Goal: Task Accomplishment & Management: Manage account settings

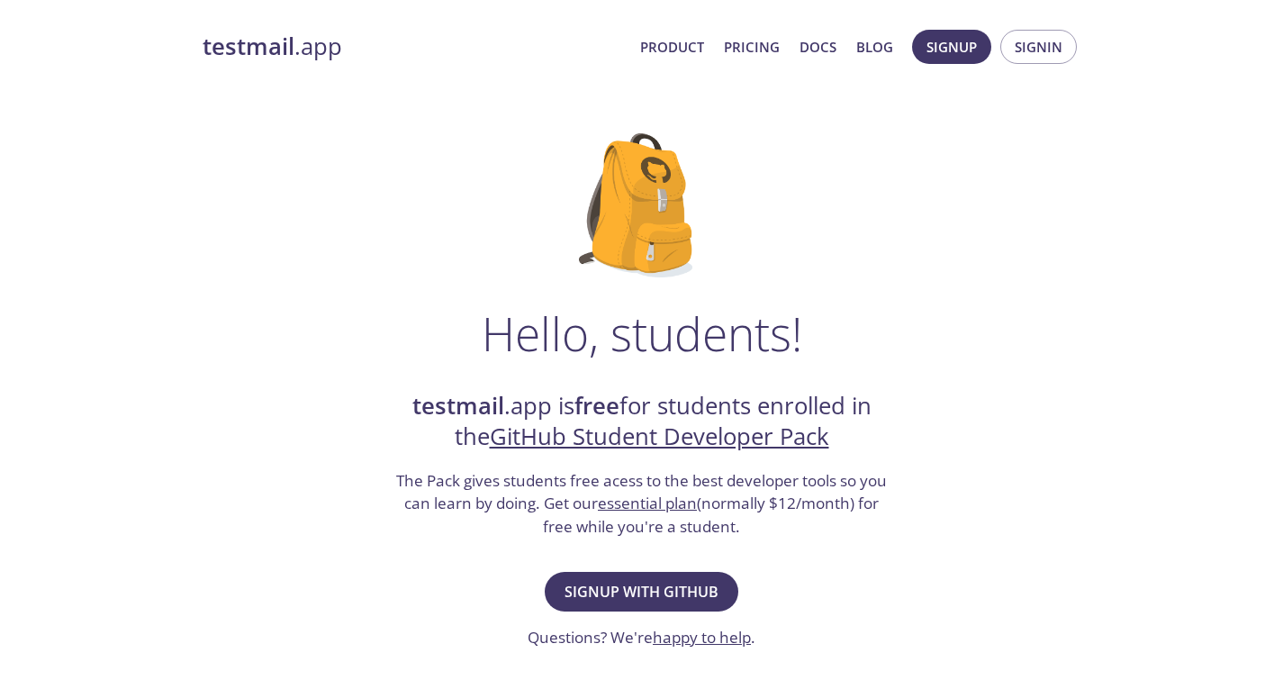
click at [944, 311] on div "Hello, students! testmail .app is free for students enrolled in the GitHub Stud…" at bounding box center [642, 653] width 879 height 1099
click at [1021, 50] on span "Console" at bounding box center [1030, 46] width 63 height 23
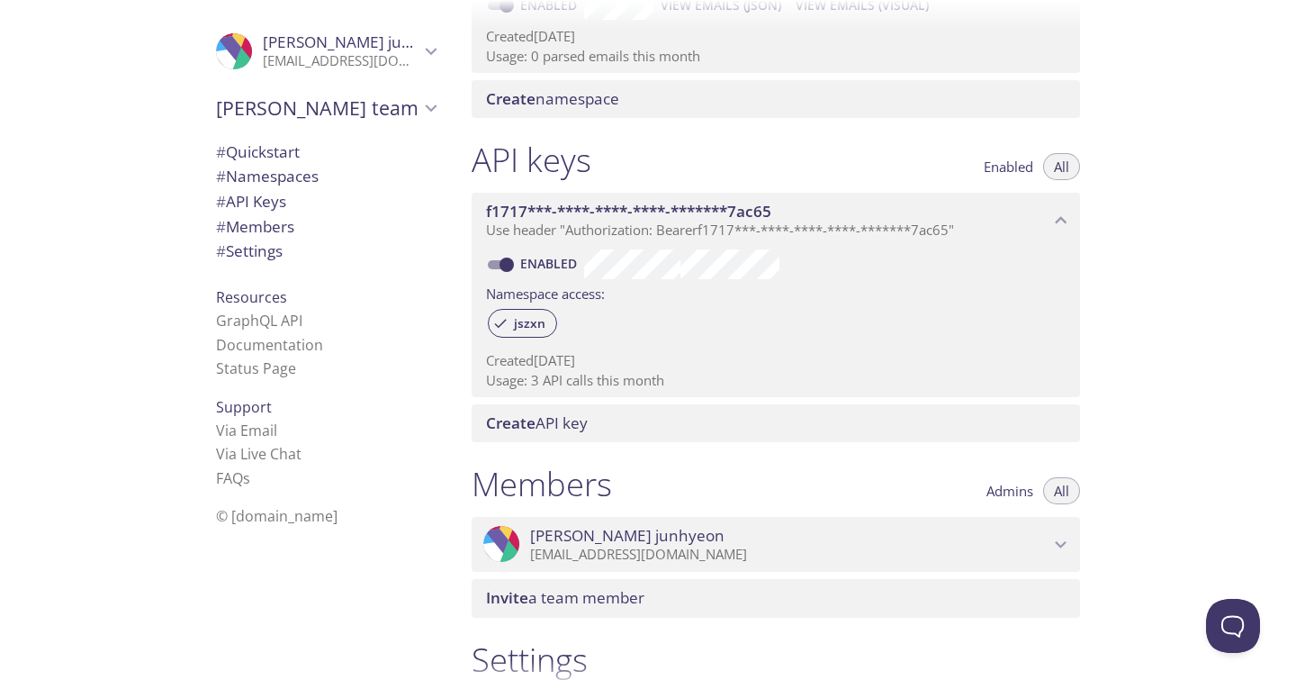
scroll to position [353, 0]
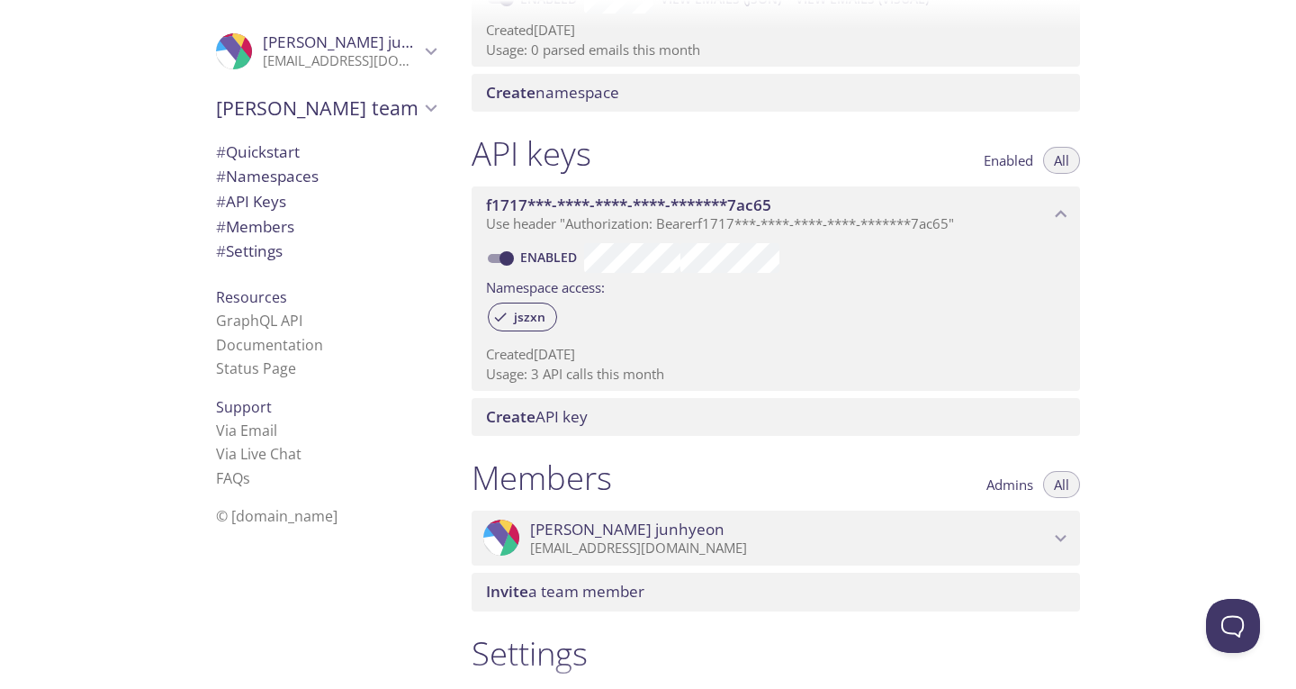
click at [516, 377] on p "Usage: 3 API calls this month" at bounding box center [776, 374] width 580 height 19
click at [534, 304] on div "jszxn" at bounding box center [522, 316] width 69 height 29
click at [519, 333] on div "jszxn" at bounding box center [776, 318] width 580 height 39
click at [529, 329] on div "jszxn" at bounding box center [522, 316] width 69 height 29
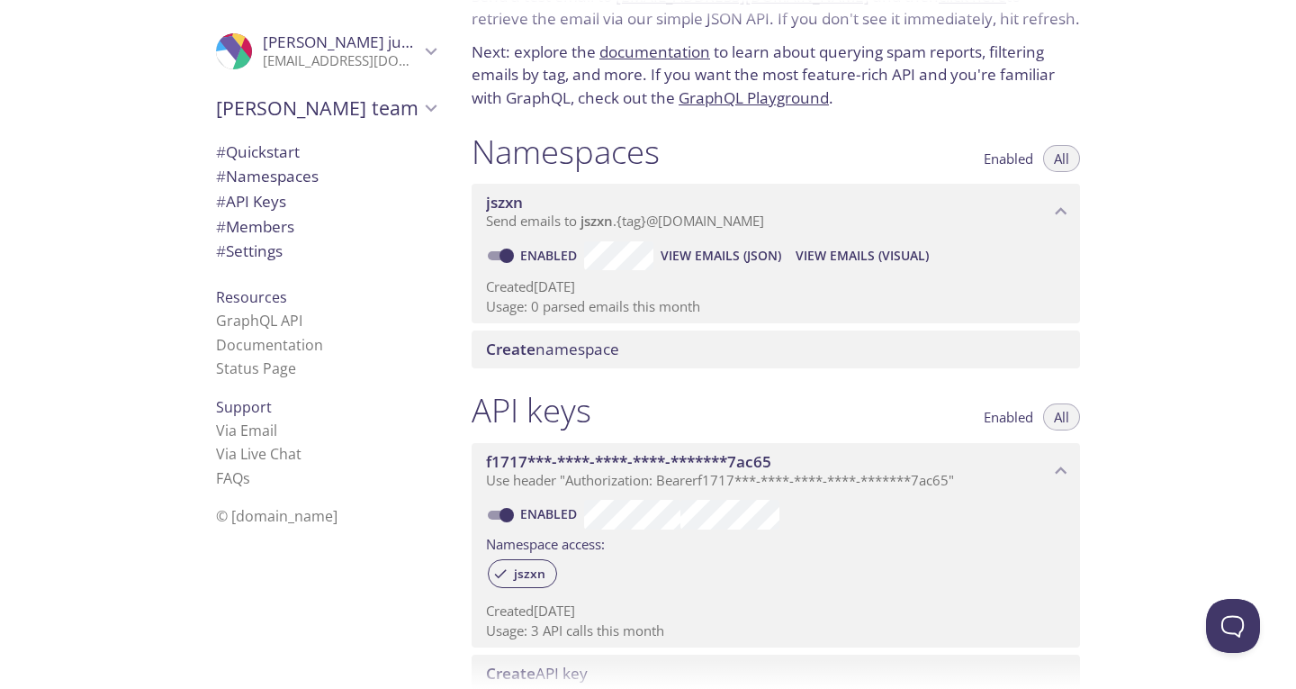
scroll to position [0, 0]
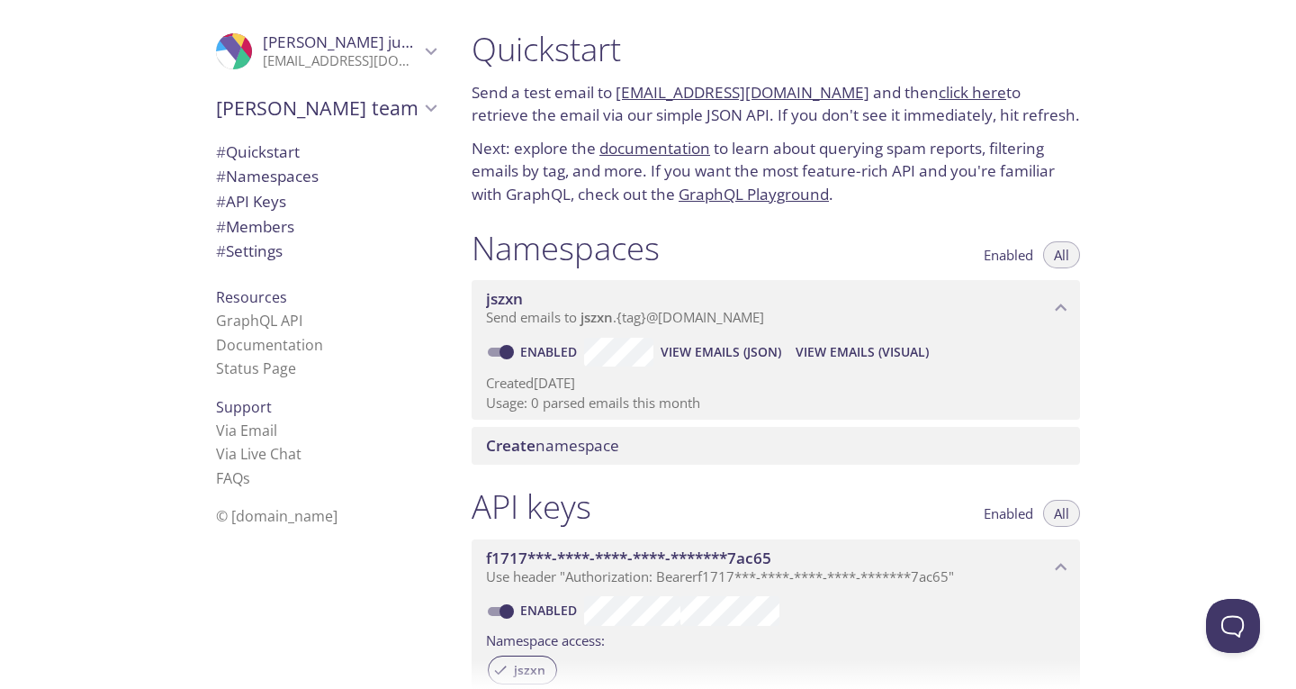
drag, startPoint x: 486, startPoint y: 57, endPoint x: 631, endPoint y: 192, distance: 198.1
click at [631, 192] on div "Quickstart Send a test email to [EMAIL_ADDRESS][DOMAIN_NAME] and then click her…" at bounding box center [775, 117] width 637 height 199
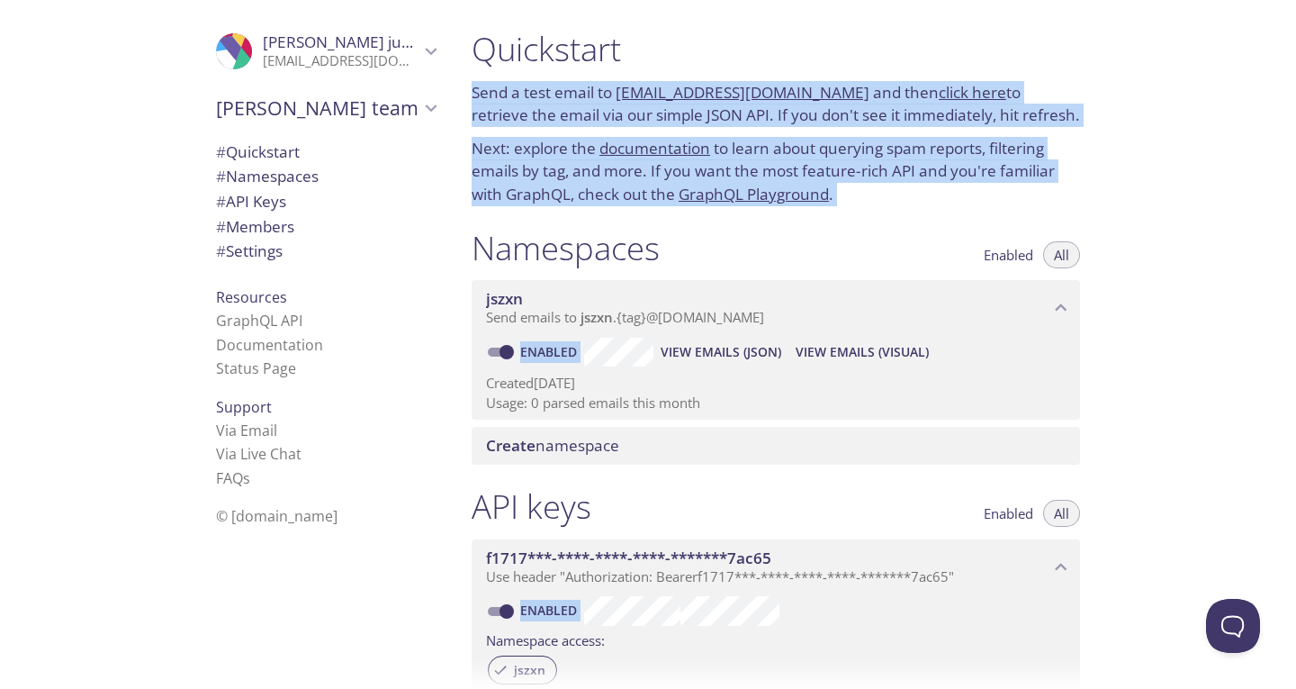
drag, startPoint x: 470, startPoint y: 95, endPoint x: 811, endPoint y: 627, distance: 632.1
click at [811, 627] on div "Quickstart Send a test email to [EMAIL_ADDRESS][DOMAIN_NAME] and then click her…" at bounding box center [783, 344] width 652 height 689
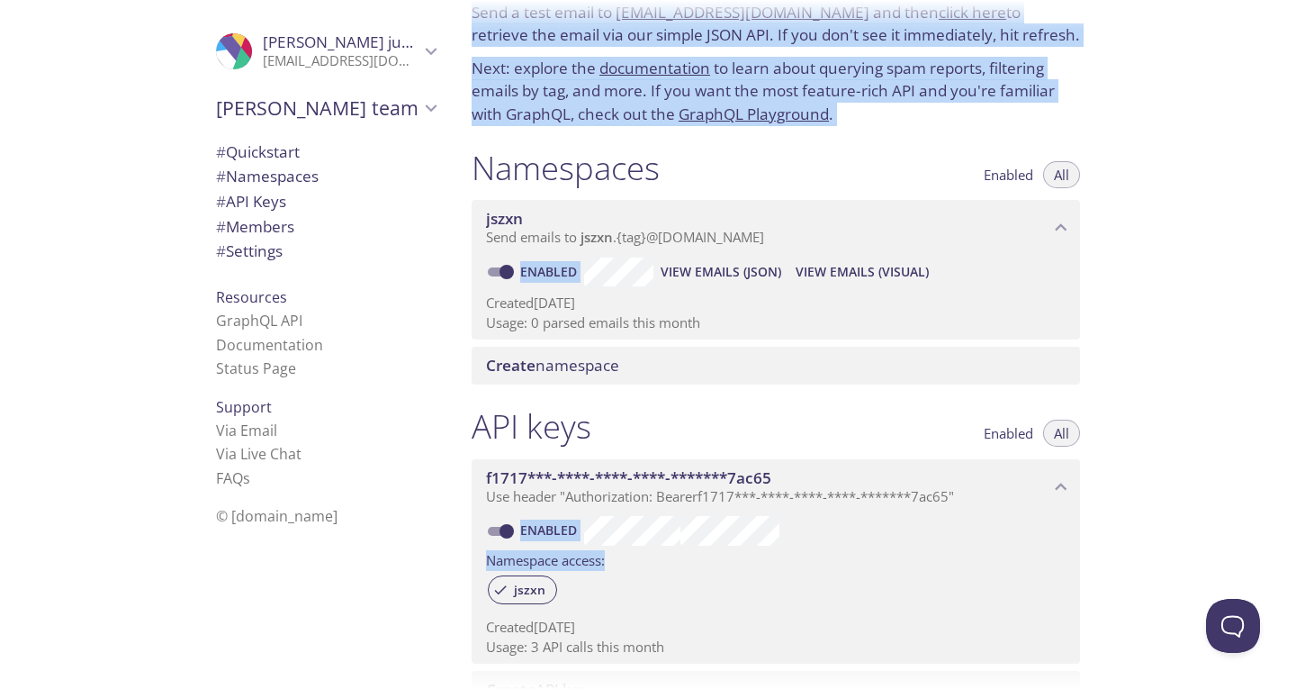
click at [792, 426] on div "API keys Enabled All" at bounding box center [776, 428] width 609 height 45
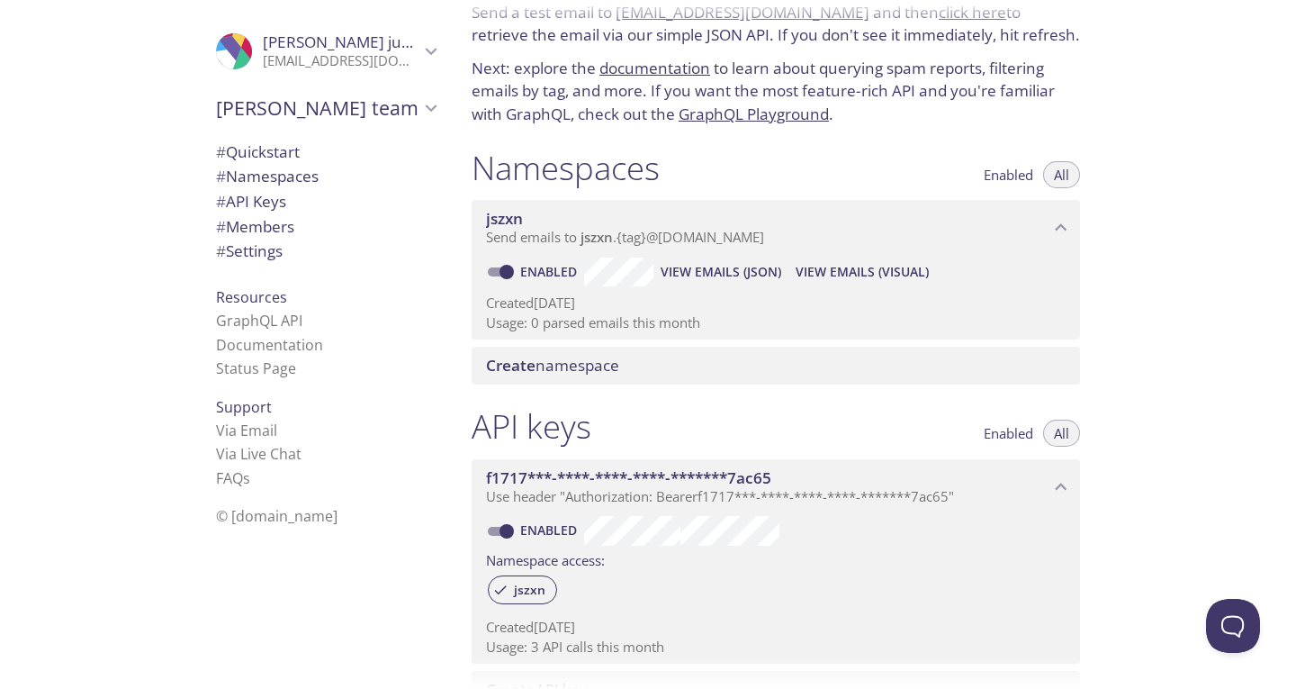
click at [772, 227] on span "jszxn" at bounding box center [768, 219] width 564 height 20
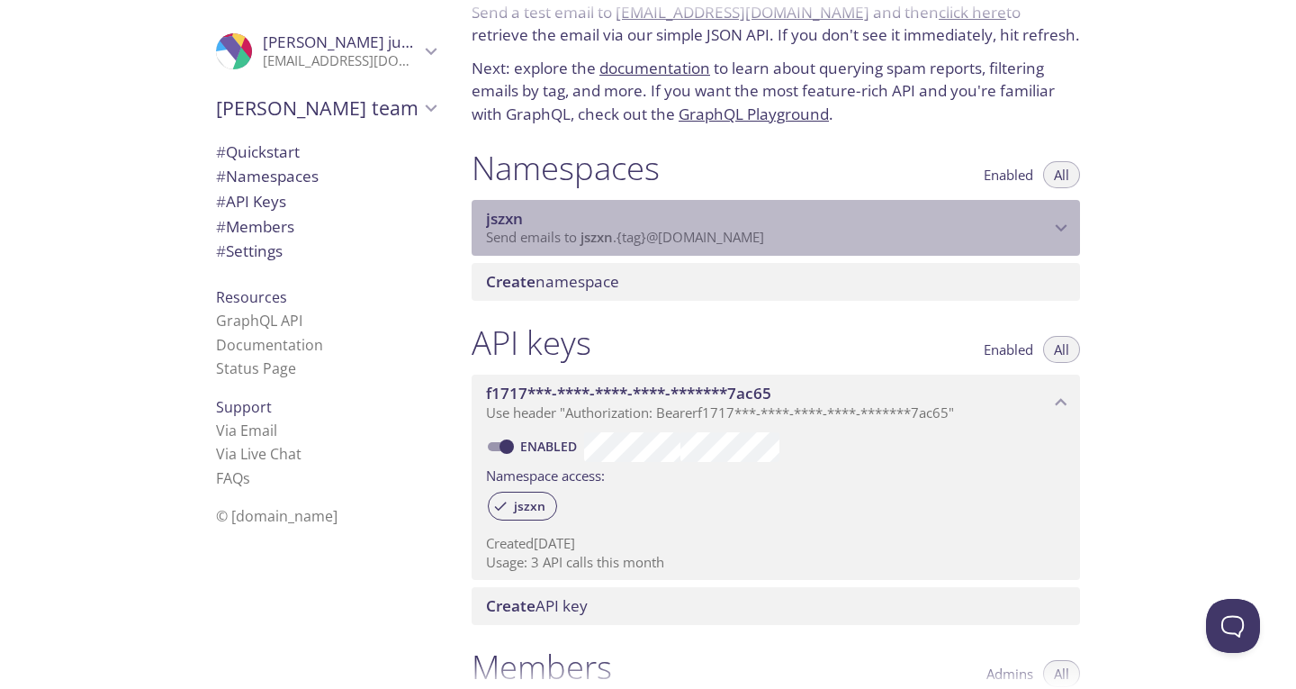
click at [792, 227] on span "jszxn" at bounding box center [768, 219] width 564 height 20
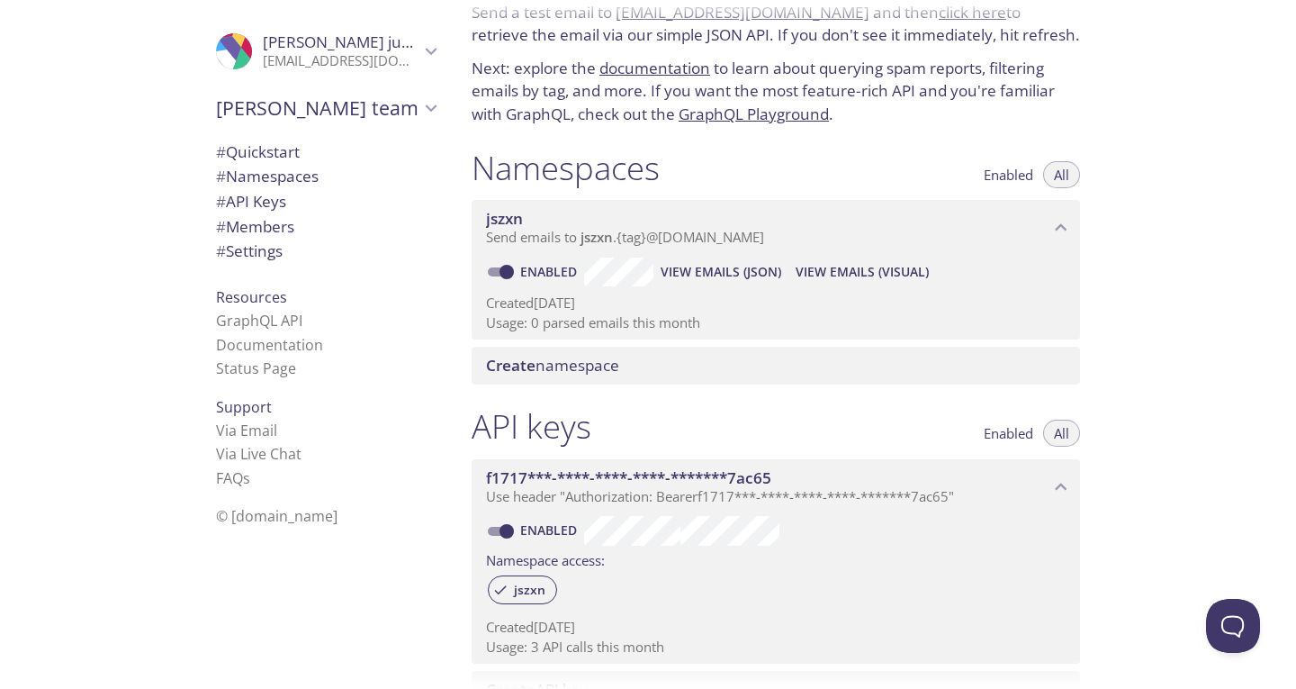
click at [763, 270] on span "View Emails (JSON)" at bounding box center [721, 272] width 121 height 22
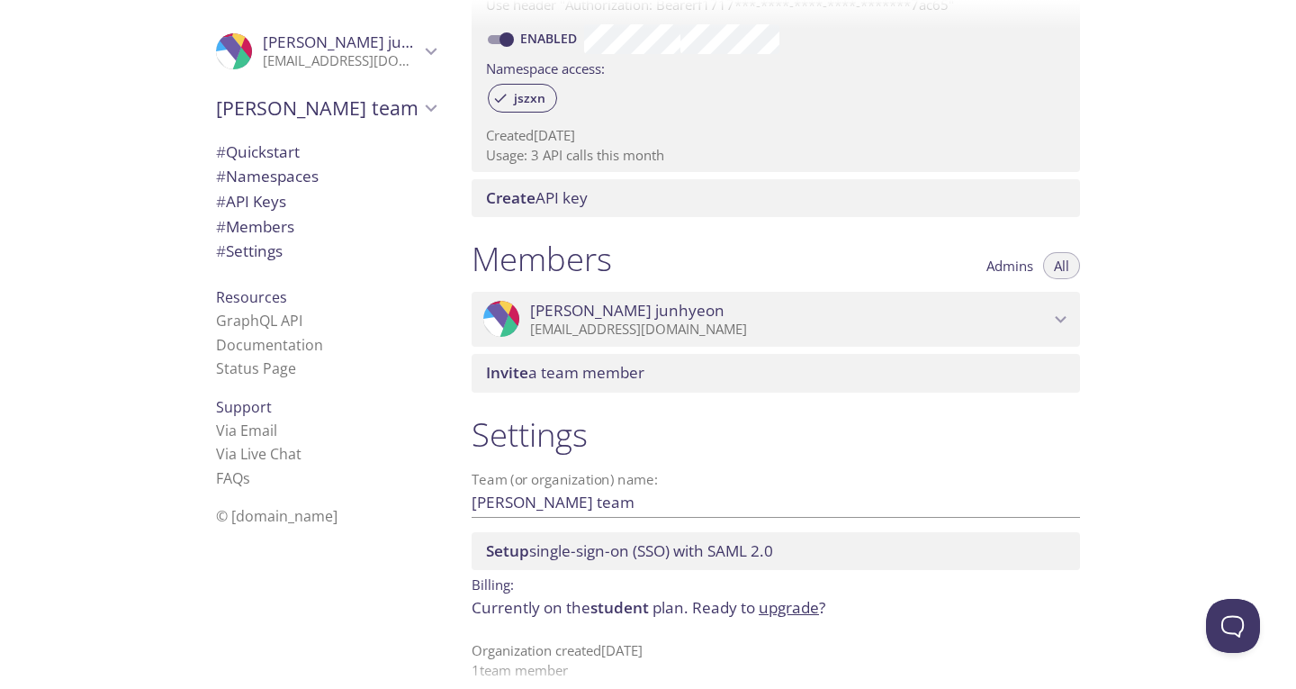
scroll to position [591, 0]
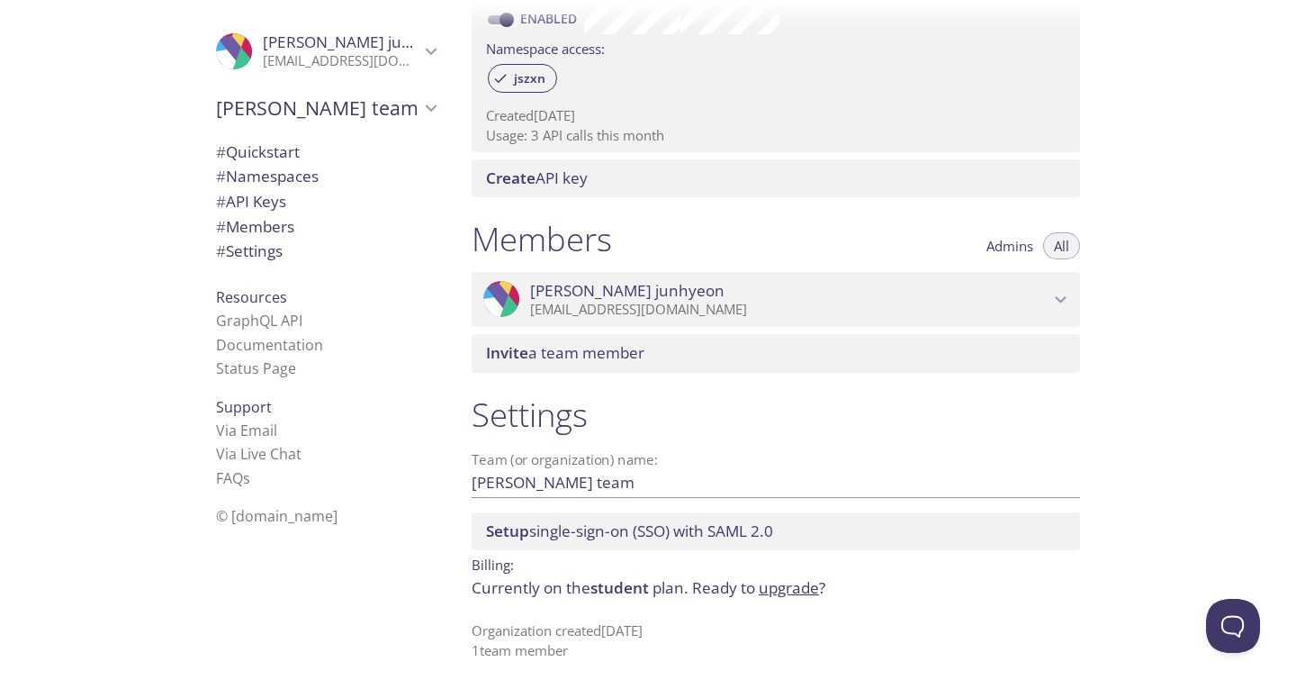
click at [310, 347] on li "Documentation" at bounding box center [326, 344] width 220 height 23
click at [302, 345] on link "Documentation" at bounding box center [269, 345] width 107 height 20
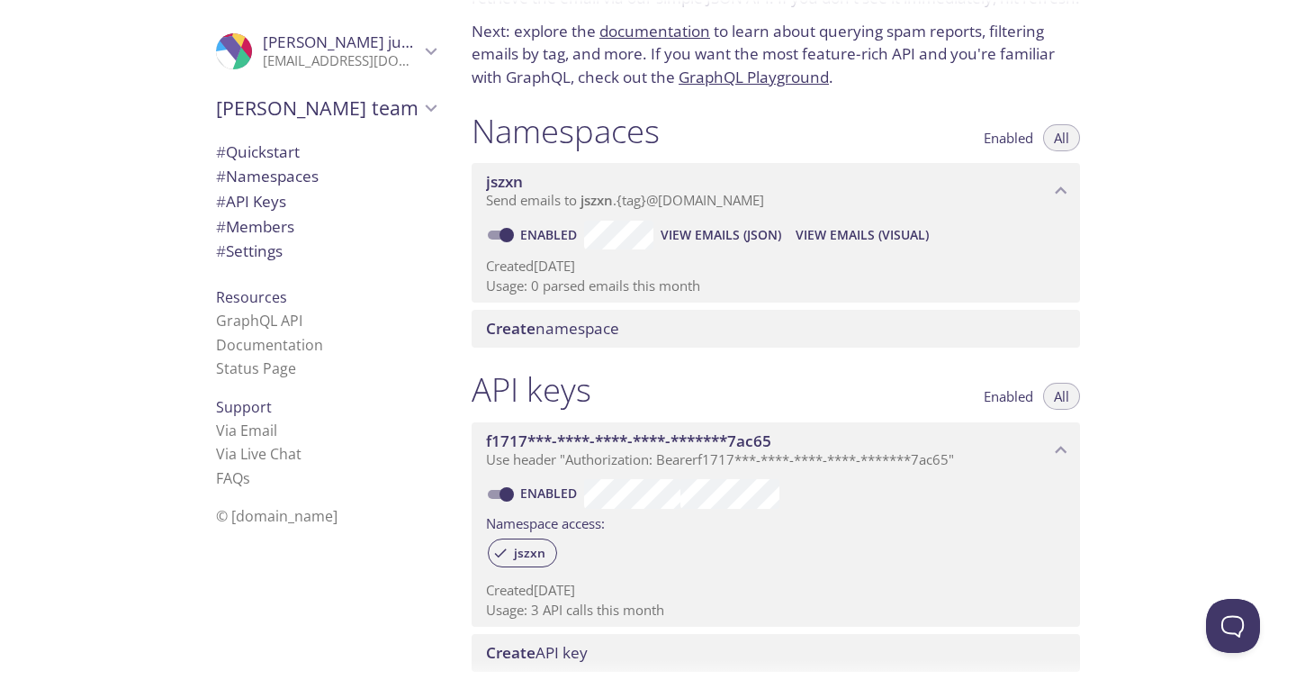
scroll to position [0, 0]
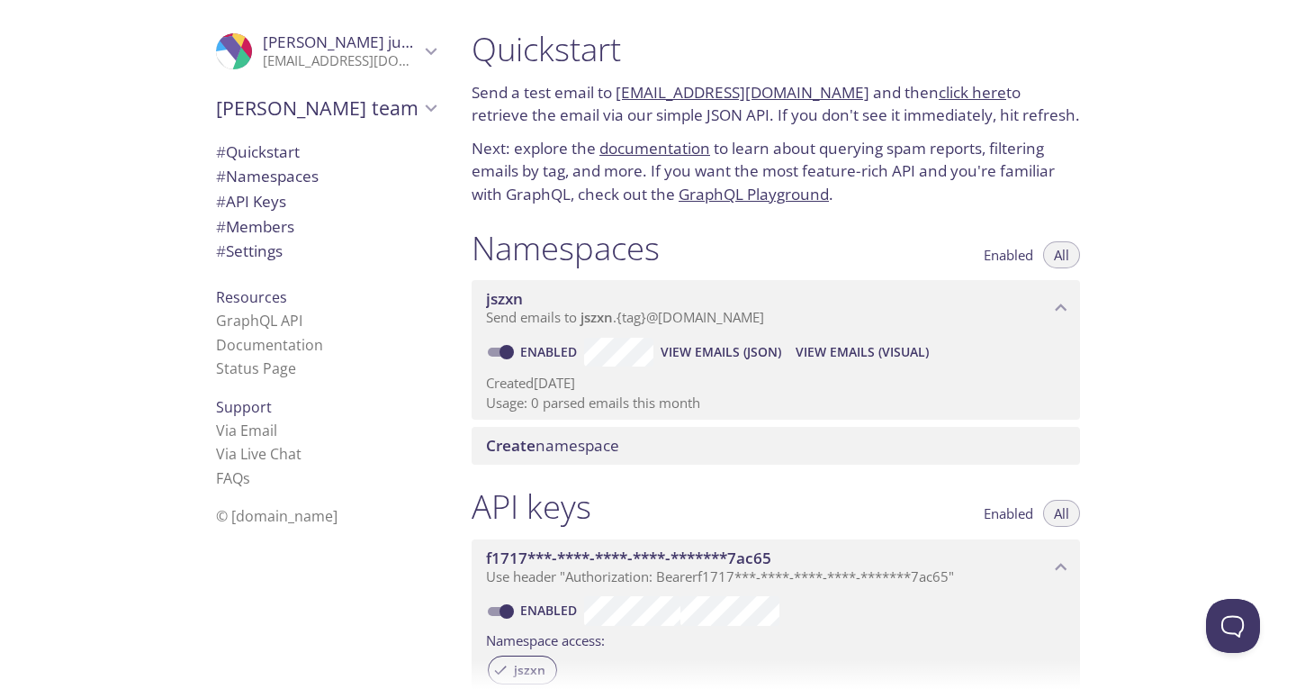
click at [817, 304] on span "jszxn" at bounding box center [768, 299] width 564 height 20
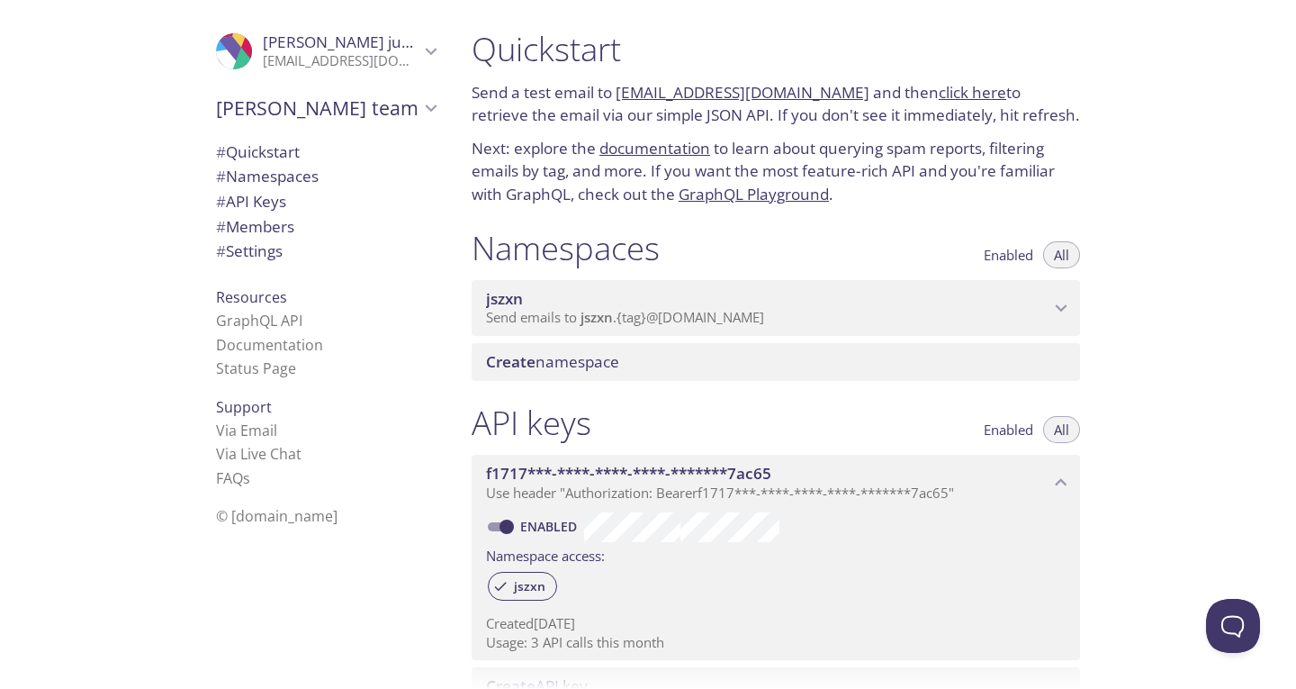
click at [806, 311] on p "Send emails to jszxn . {tag} @[DOMAIN_NAME]" at bounding box center [768, 318] width 564 height 18
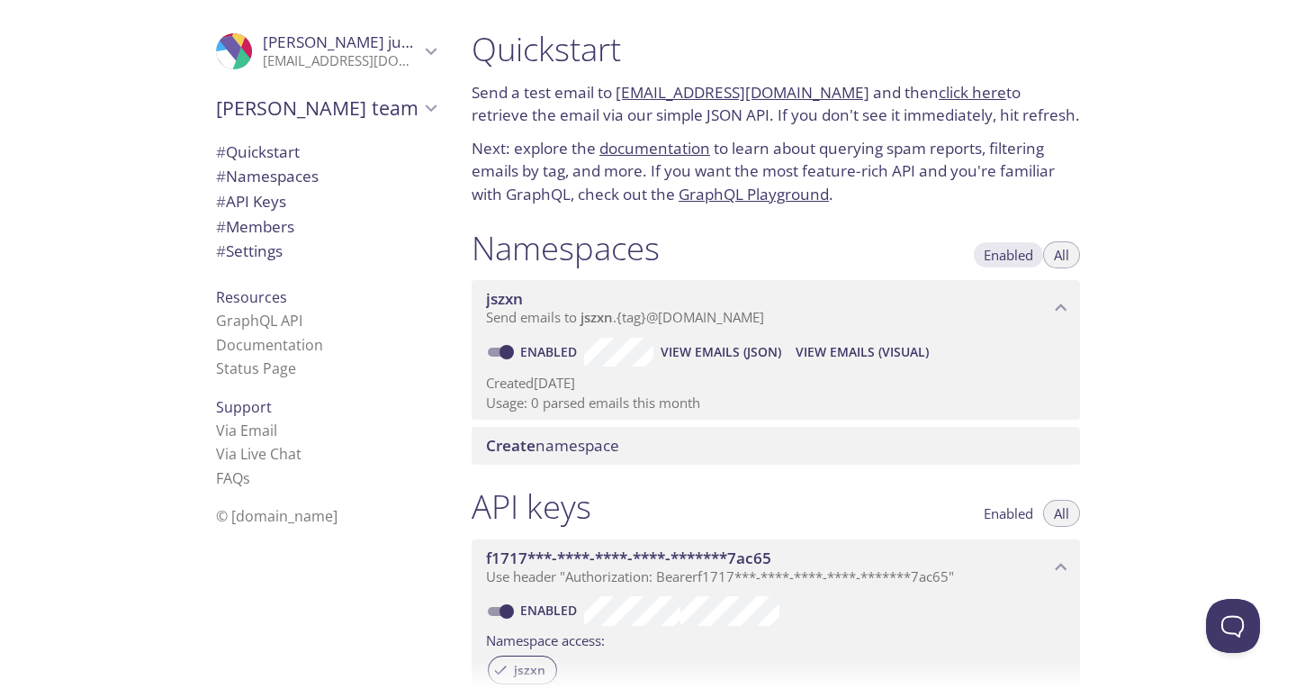
click at [1030, 255] on span "Enabled" at bounding box center [1009, 255] width 50 height 0
click at [1057, 255] on span "All" at bounding box center [1061, 255] width 15 height 0
click at [1038, 251] on button "Enabled" at bounding box center [1008, 254] width 71 height 27
click at [1070, 254] on button "All" at bounding box center [1061, 254] width 37 height 27
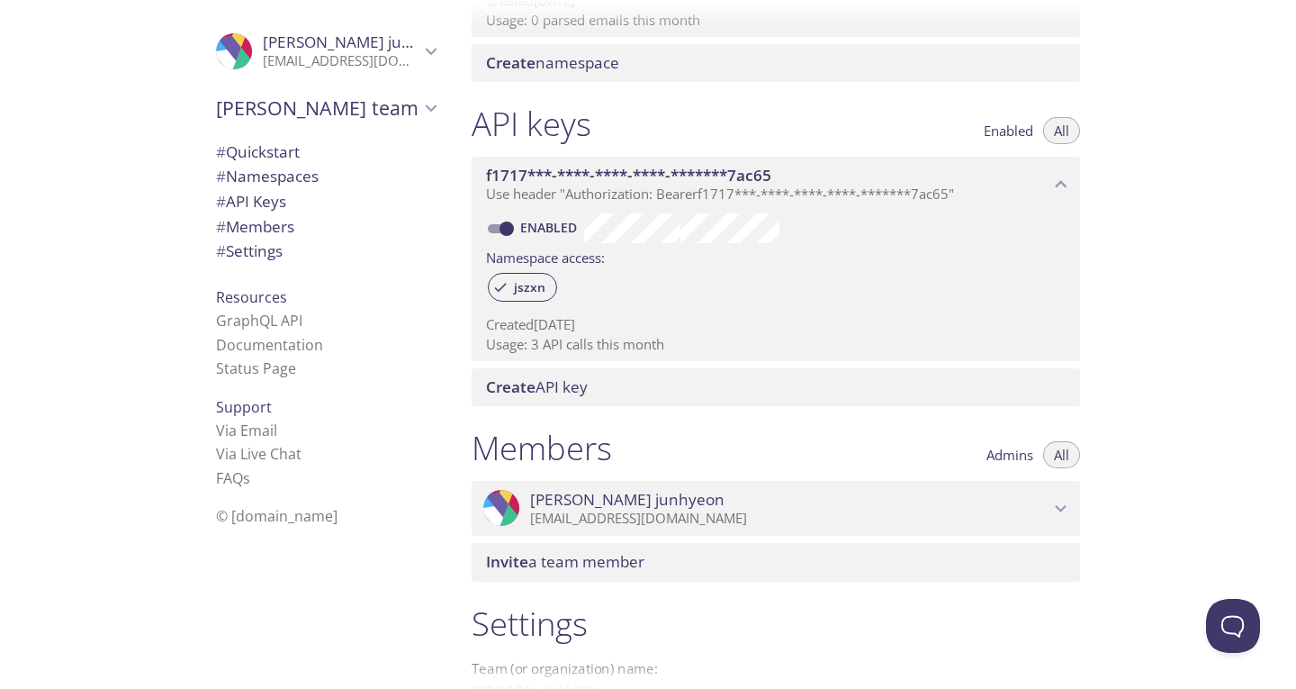
scroll to position [394, 0]
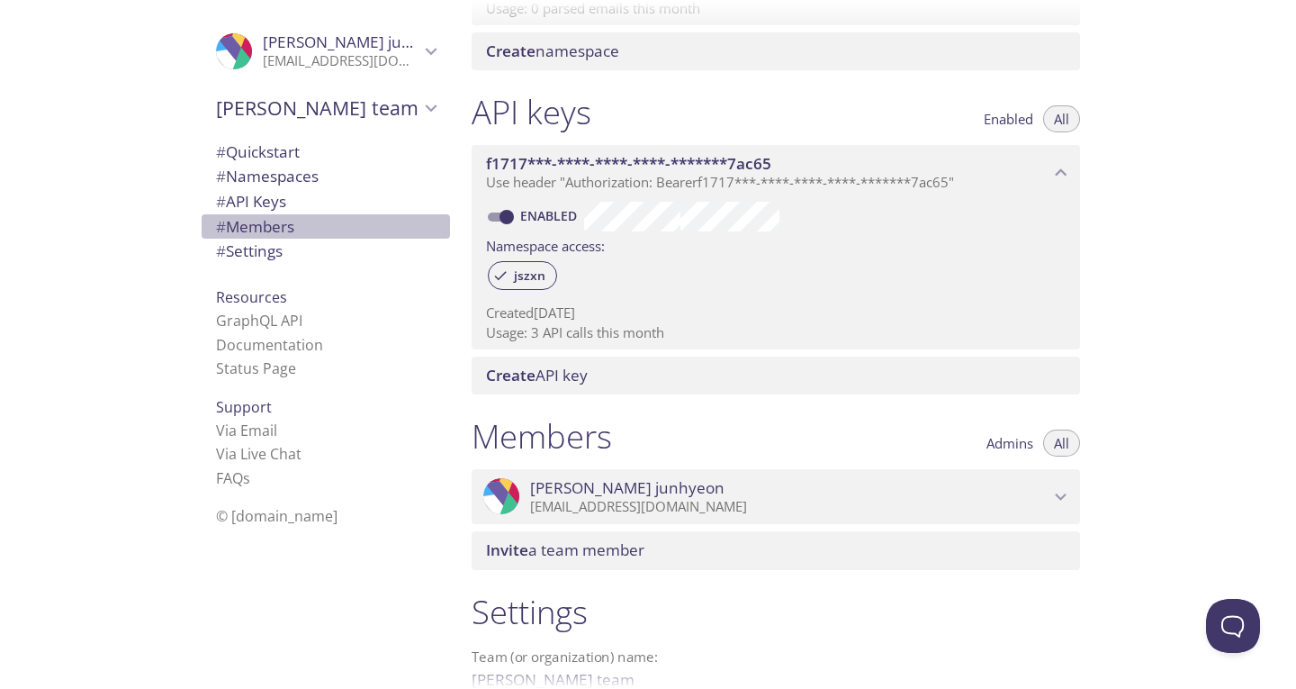
click at [256, 238] on span "# Members" at bounding box center [326, 226] width 220 height 23
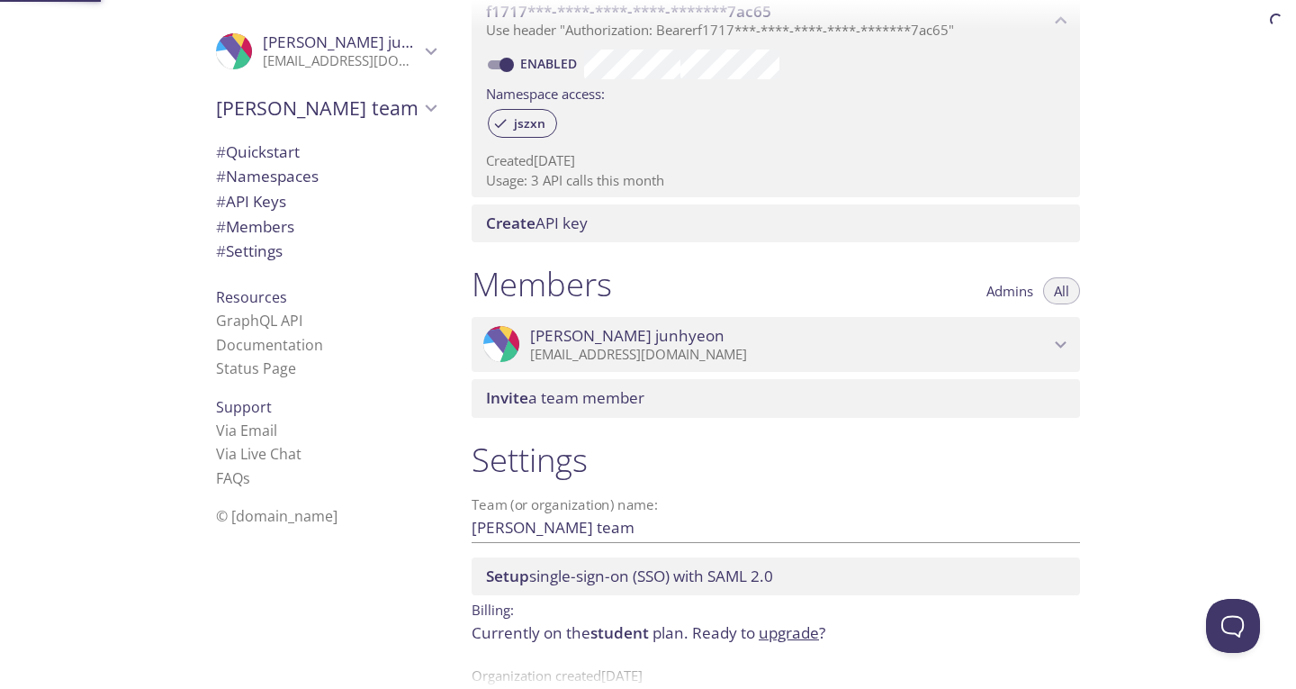
scroll to position [591, 0]
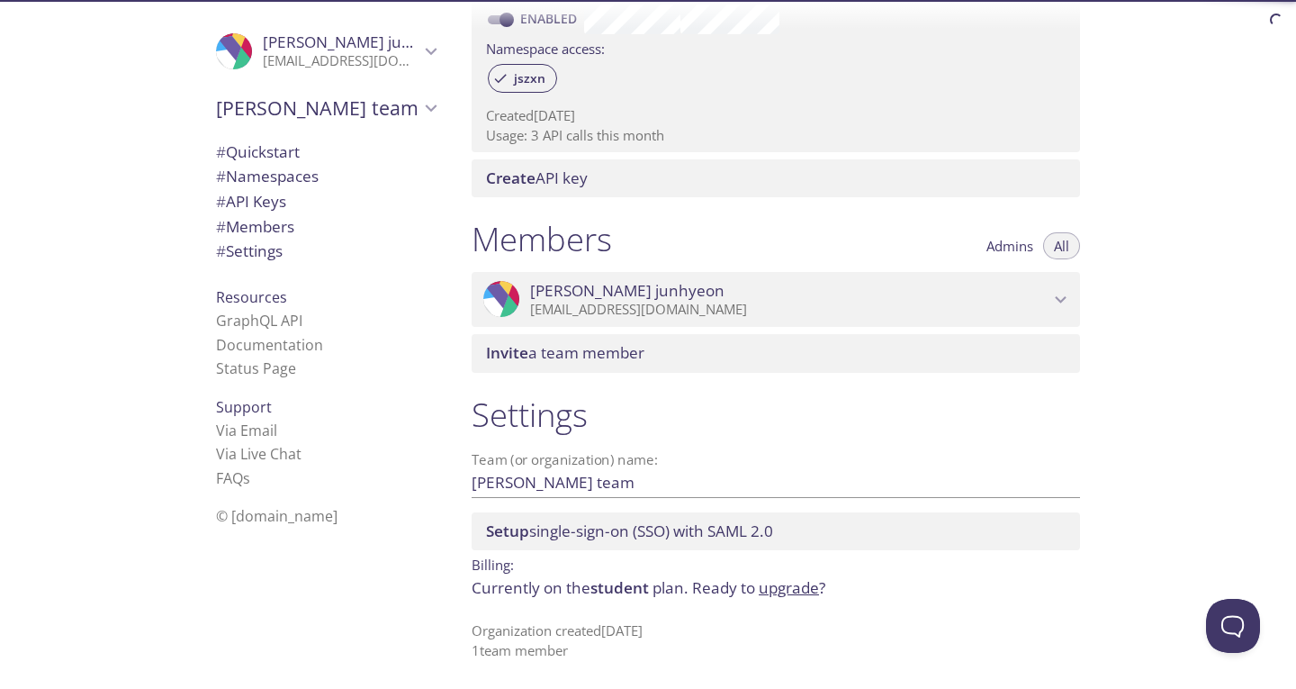
click at [682, 302] on p "[EMAIL_ADDRESS][DOMAIN_NAME]" at bounding box center [789, 310] width 519 height 18
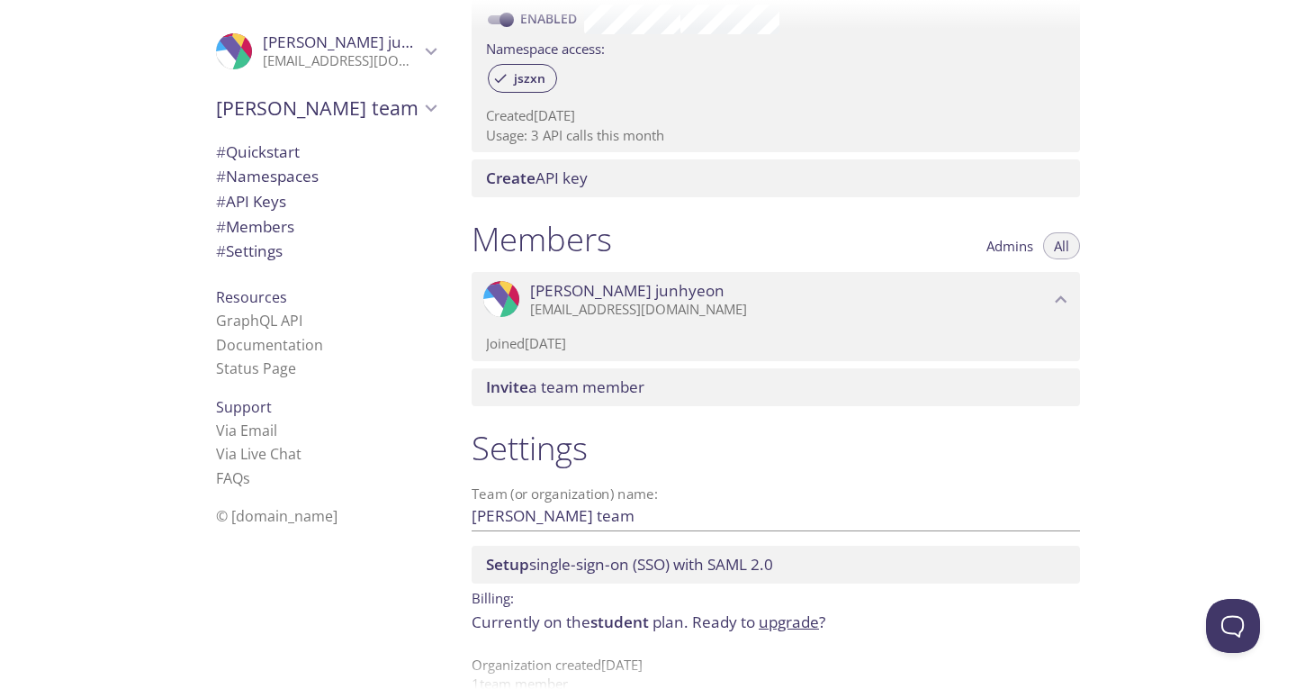
click at [770, 348] on p "Joined [DATE]" at bounding box center [776, 343] width 580 height 19
click at [1016, 246] on span "Admins" at bounding box center [1010, 246] width 47 height 0
click at [1069, 246] on span "All" at bounding box center [1061, 246] width 15 height 0
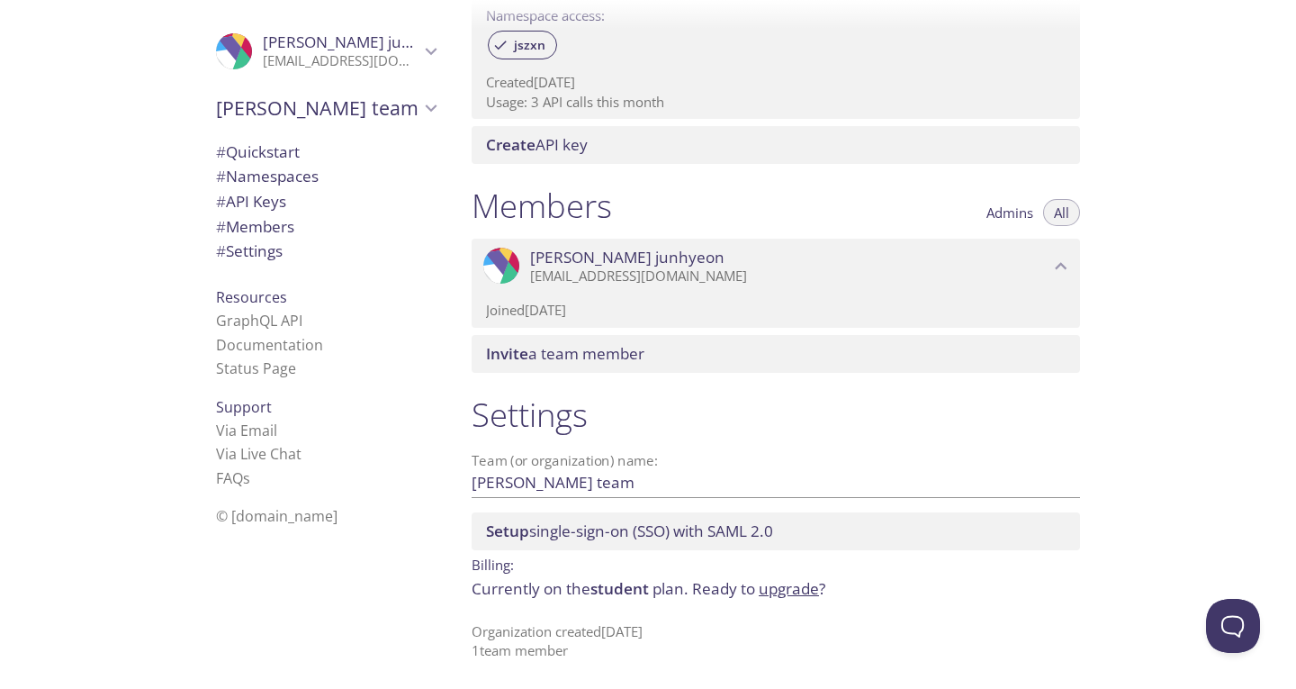
click at [517, 486] on input "[PERSON_NAME] team" at bounding box center [747, 483] width 551 height 30
drag, startPoint x: 613, startPoint y: 487, endPoint x: 426, endPoint y: 493, distance: 187.4
click at [426, 493] on div ".cls-1 { fill: #6d5ca8; } .cls-2 { fill: #3fc191; } .cls-3 { fill: #3b4752; } .…" at bounding box center [648, 344] width 1296 height 689
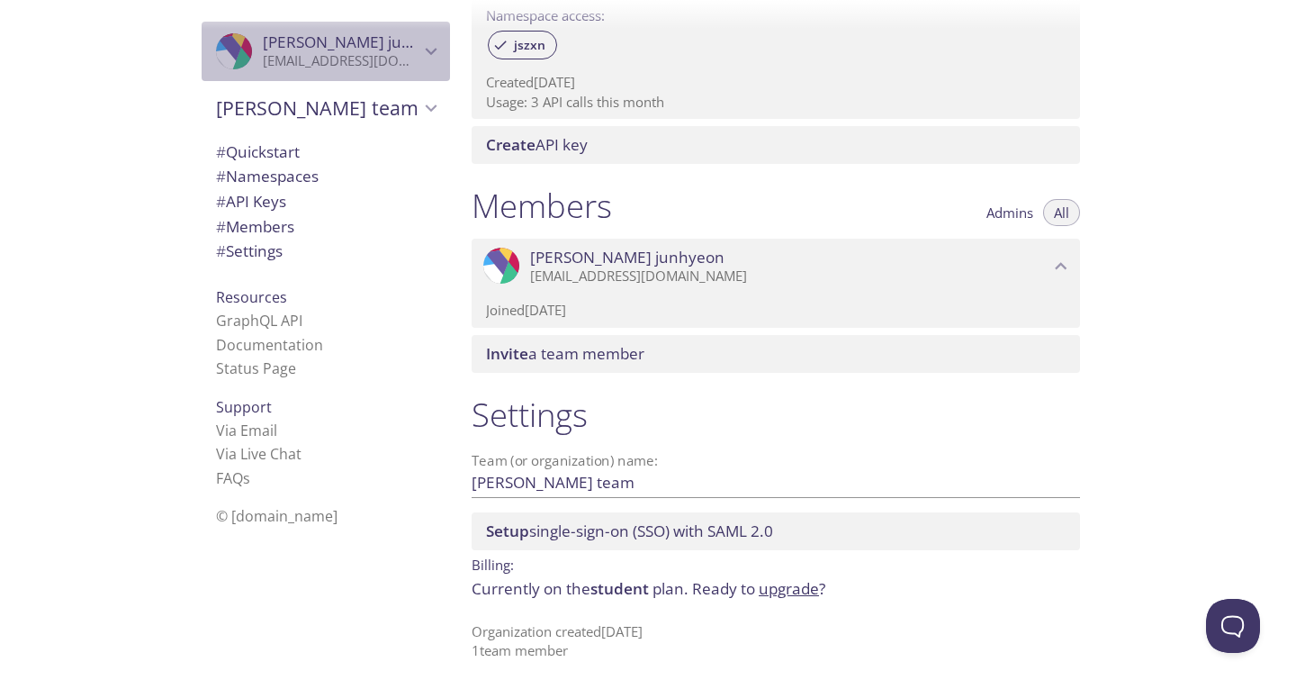
click at [389, 62] on p "[EMAIL_ADDRESS][DOMAIN_NAME]" at bounding box center [341, 61] width 157 height 18
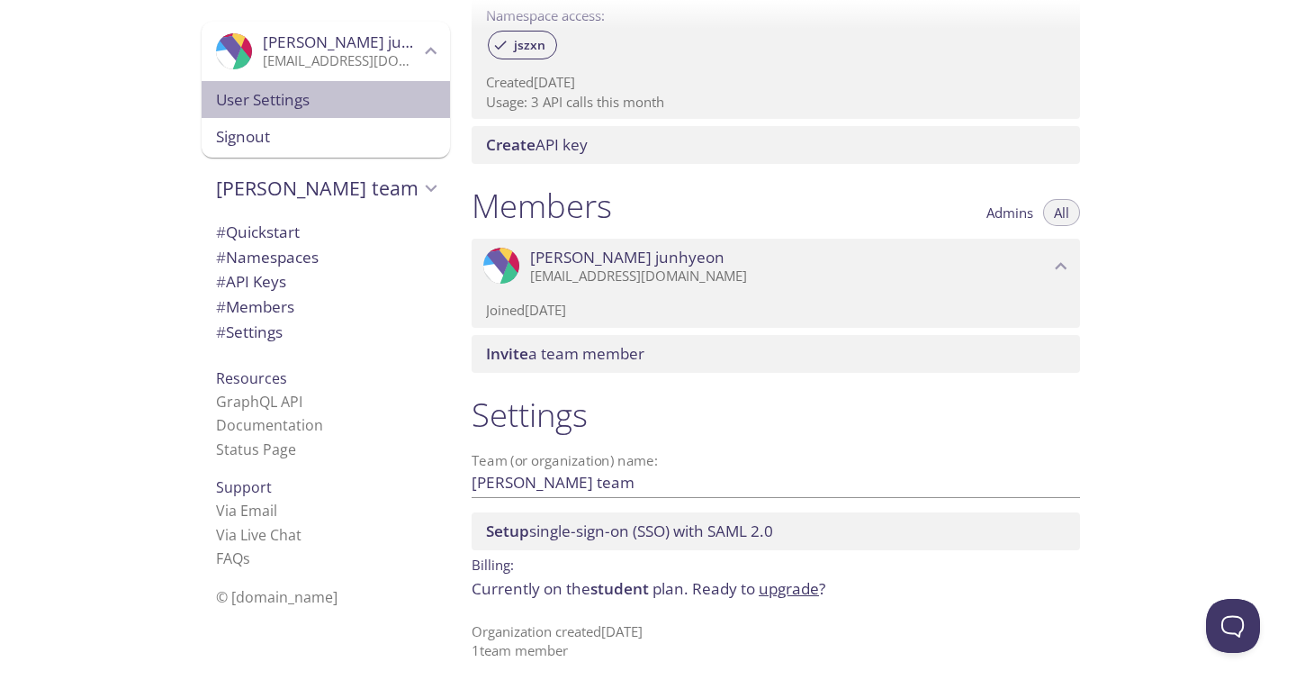
click at [384, 96] on span "User Settings" at bounding box center [326, 99] width 220 height 23
